Goal: Check status: Check status

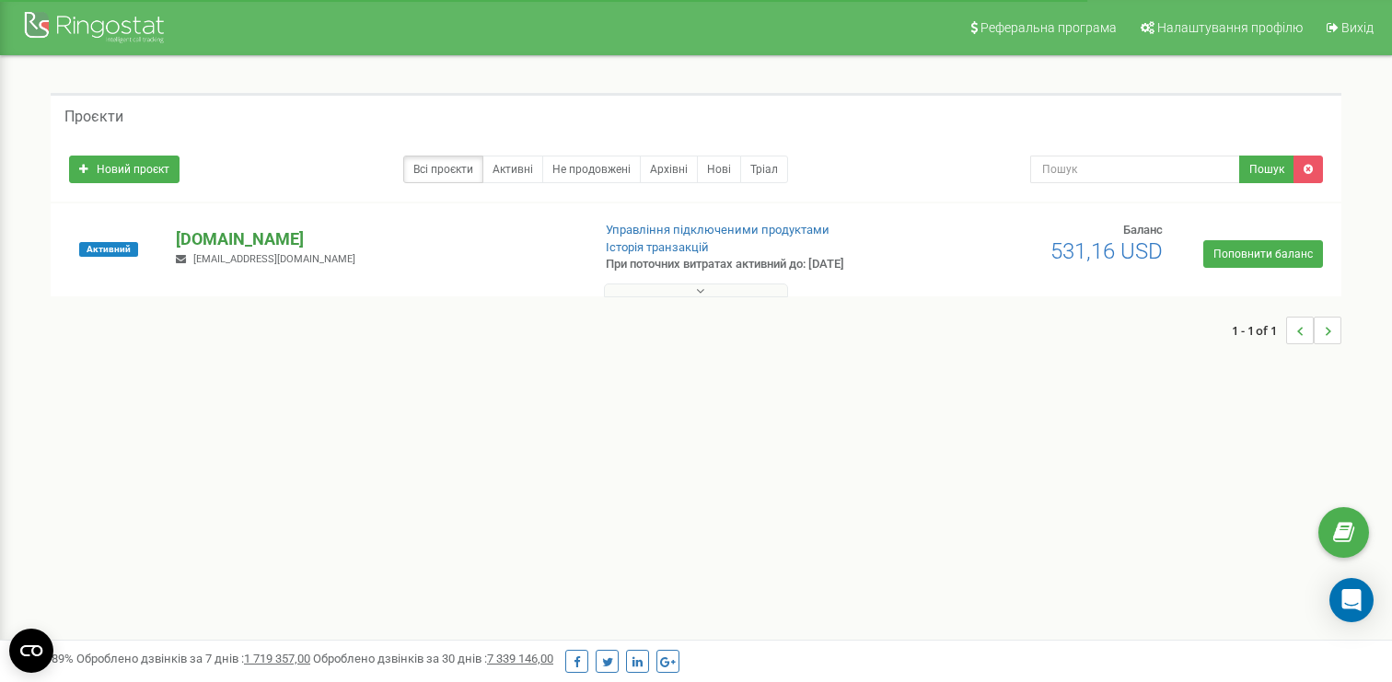
click at [244, 233] on p "[DOMAIN_NAME]" at bounding box center [375, 239] width 399 height 24
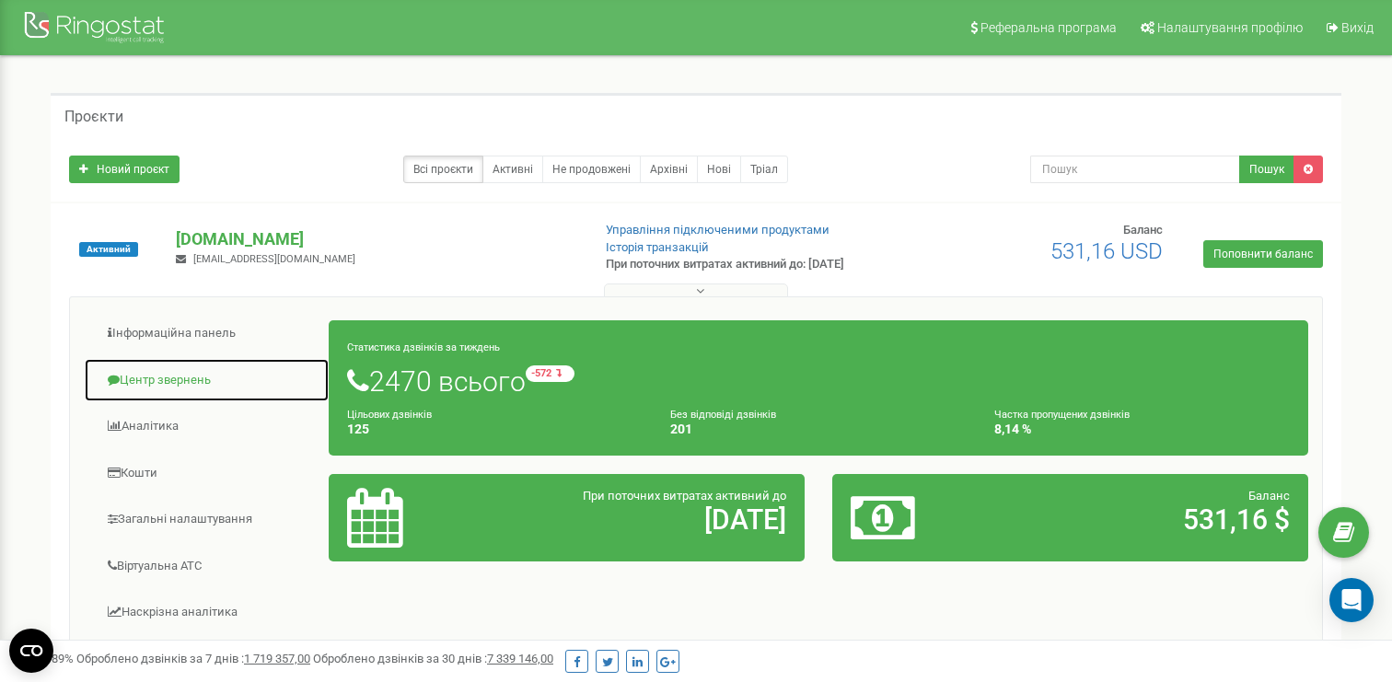
click at [157, 384] on link "Центр звернень" at bounding box center [207, 380] width 246 height 45
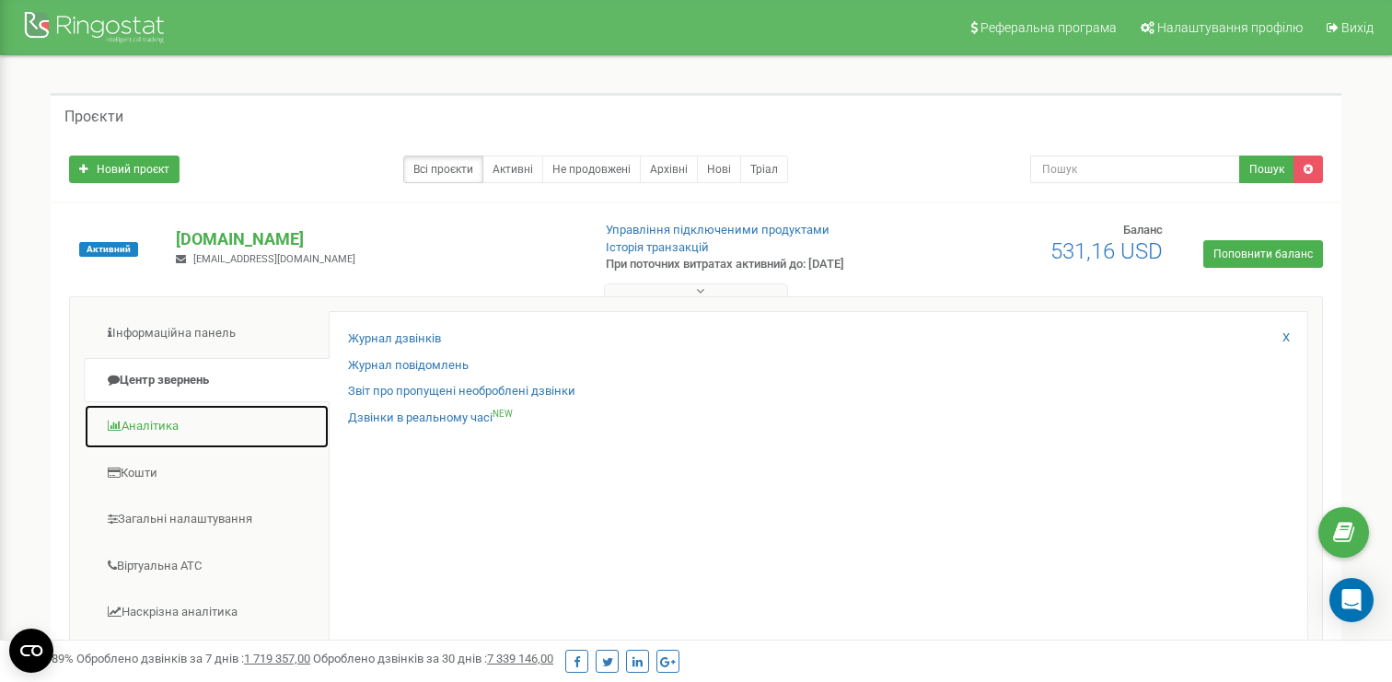
click at [208, 436] on link "Аналiтика" at bounding box center [207, 426] width 246 height 45
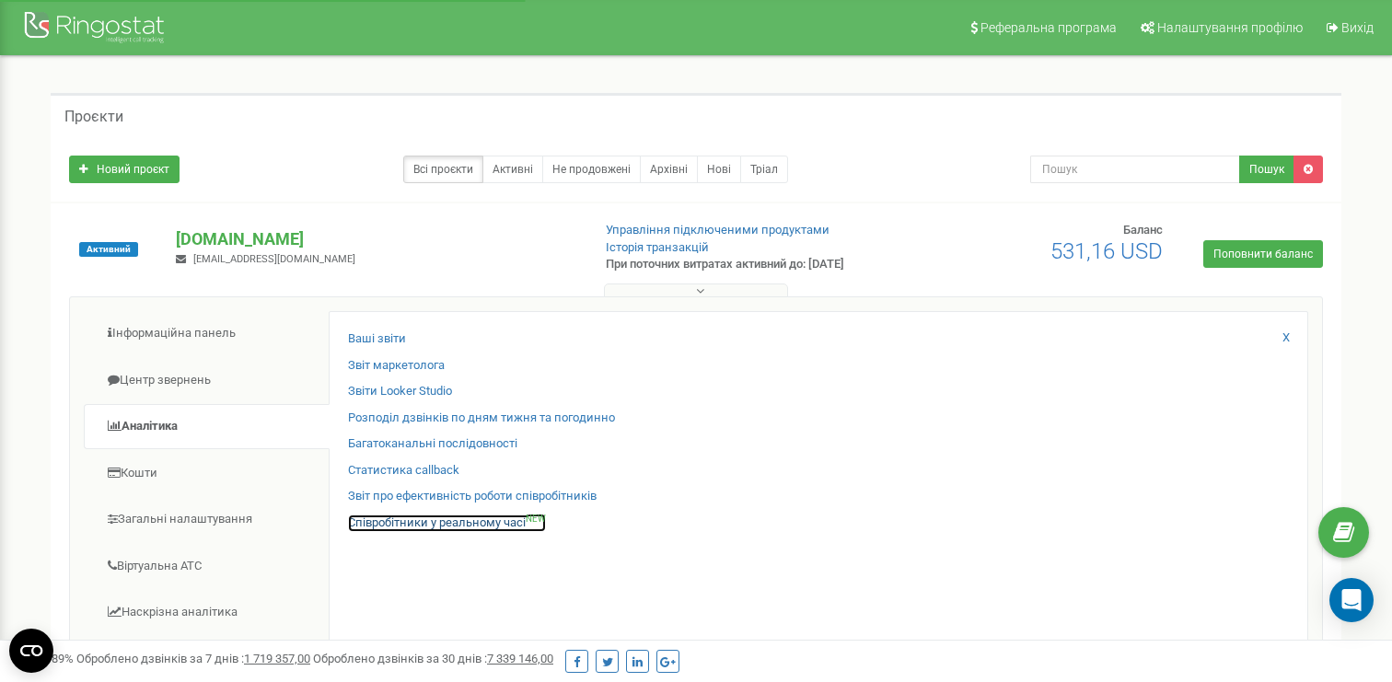
click at [389, 527] on link "Співробітники у реальному часі NEW" at bounding box center [447, 522] width 198 height 17
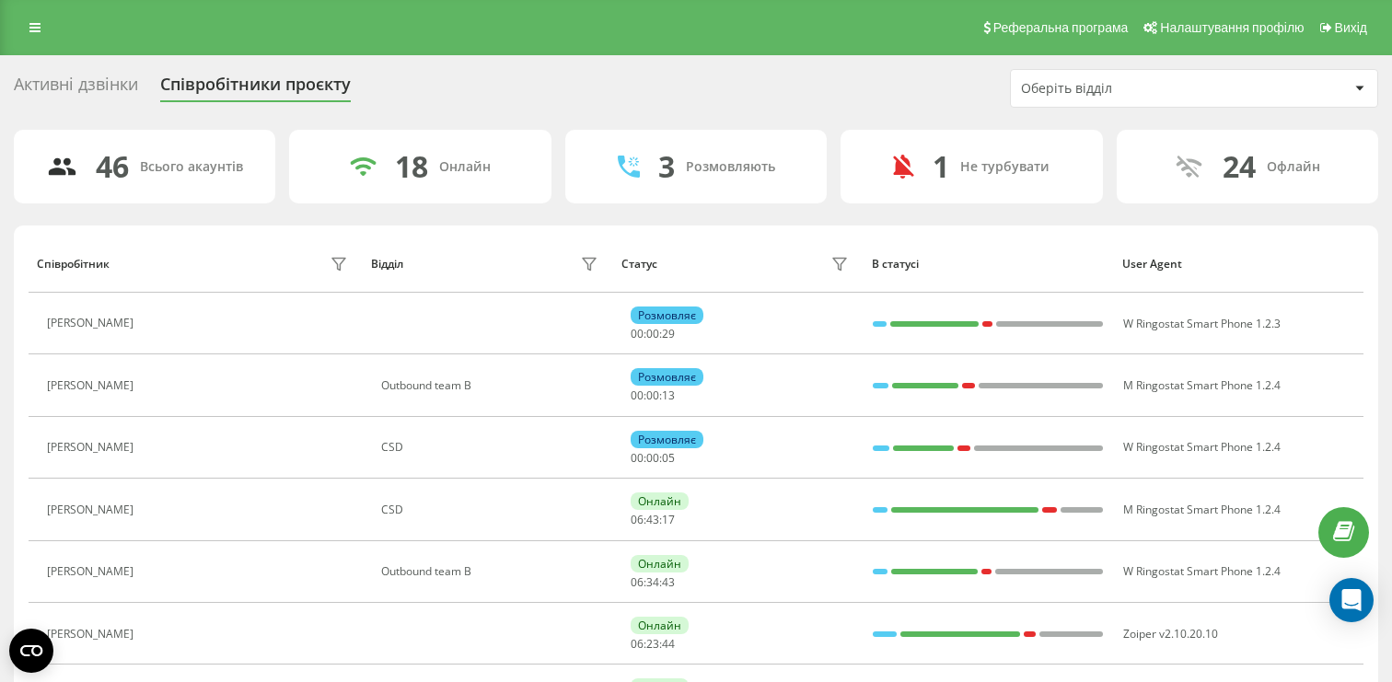
click at [1068, 95] on div "Оберіть відділ" at bounding box center [1131, 89] width 220 height 16
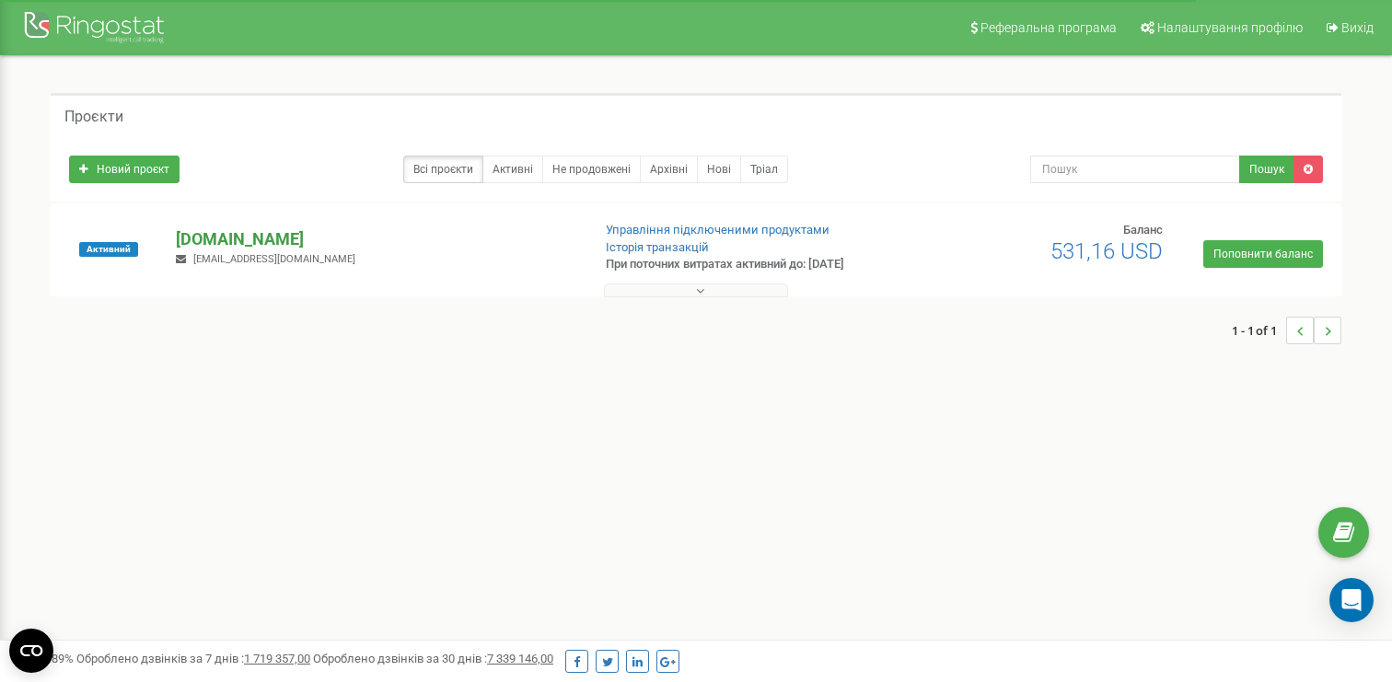
click at [223, 238] on p "[DOMAIN_NAME]" at bounding box center [375, 239] width 399 height 24
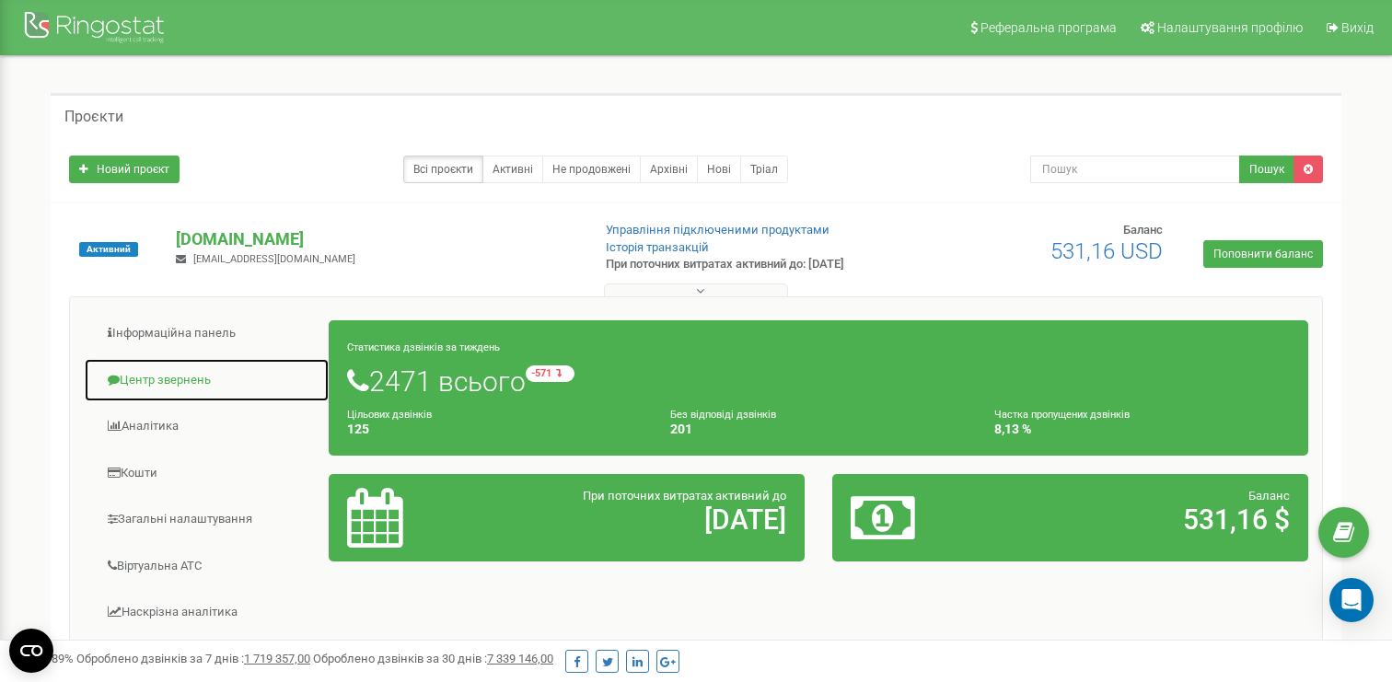
click at [183, 382] on link "Центр звернень" at bounding box center [207, 380] width 246 height 45
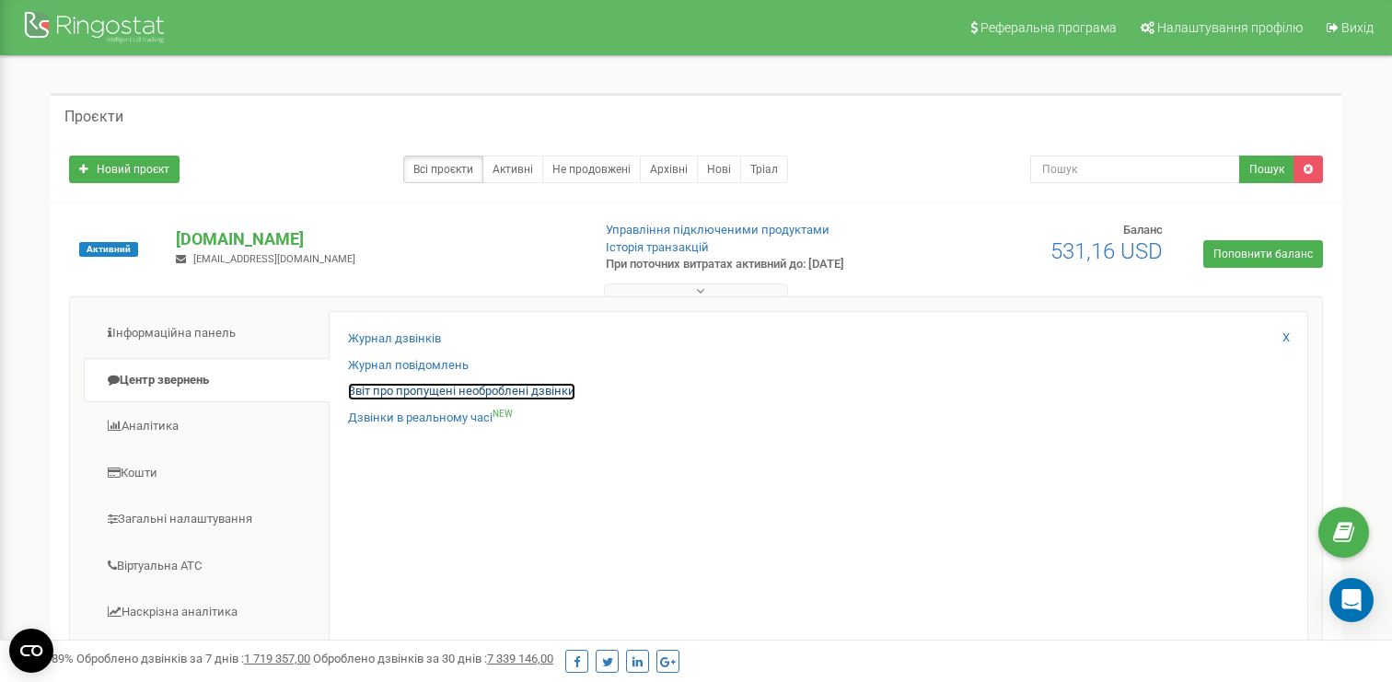
click at [390, 385] on link "Звіт про пропущені необроблені дзвінки" at bounding box center [461, 391] width 227 height 17
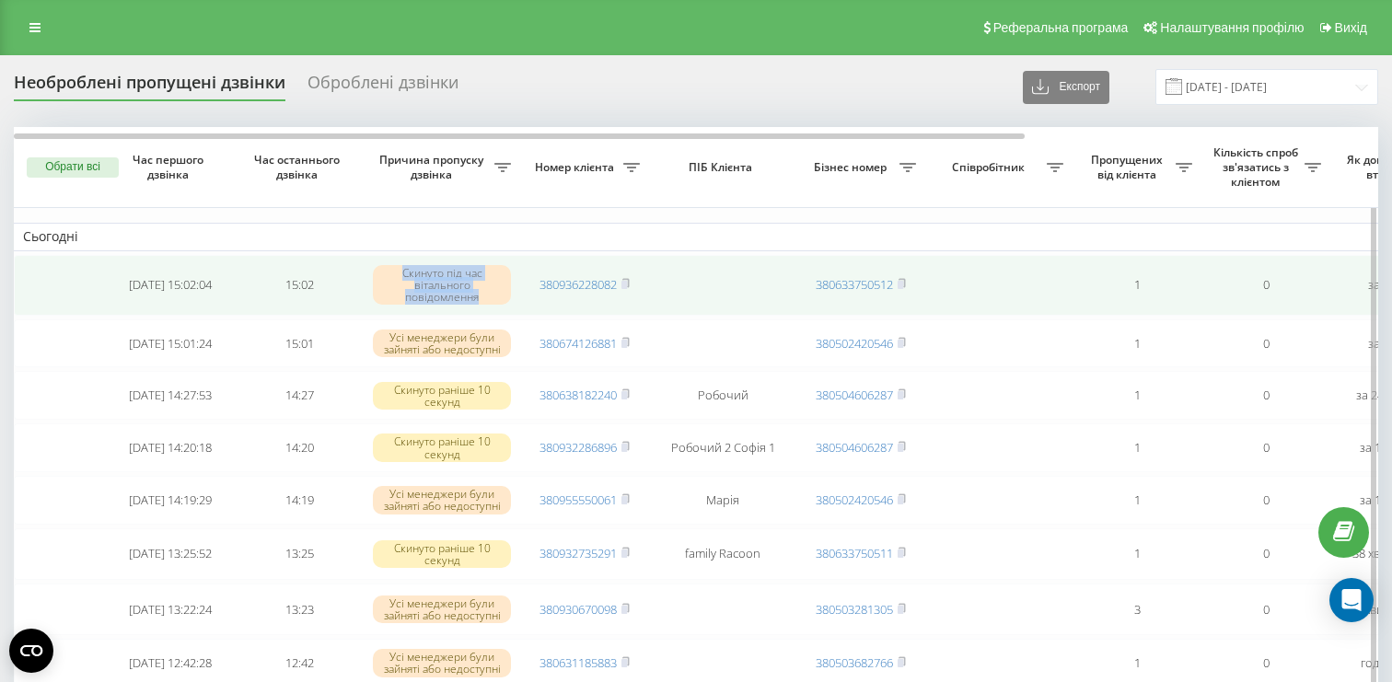
drag, startPoint x: 401, startPoint y: 270, endPoint x: 484, endPoint y: 302, distance: 88.9
click at [484, 302] on div "Скинуто під час вітального повідомлення" at bounding box center [442, 285] width 138 height 40
copy div "Скинуто під час вітального повідомлення"
